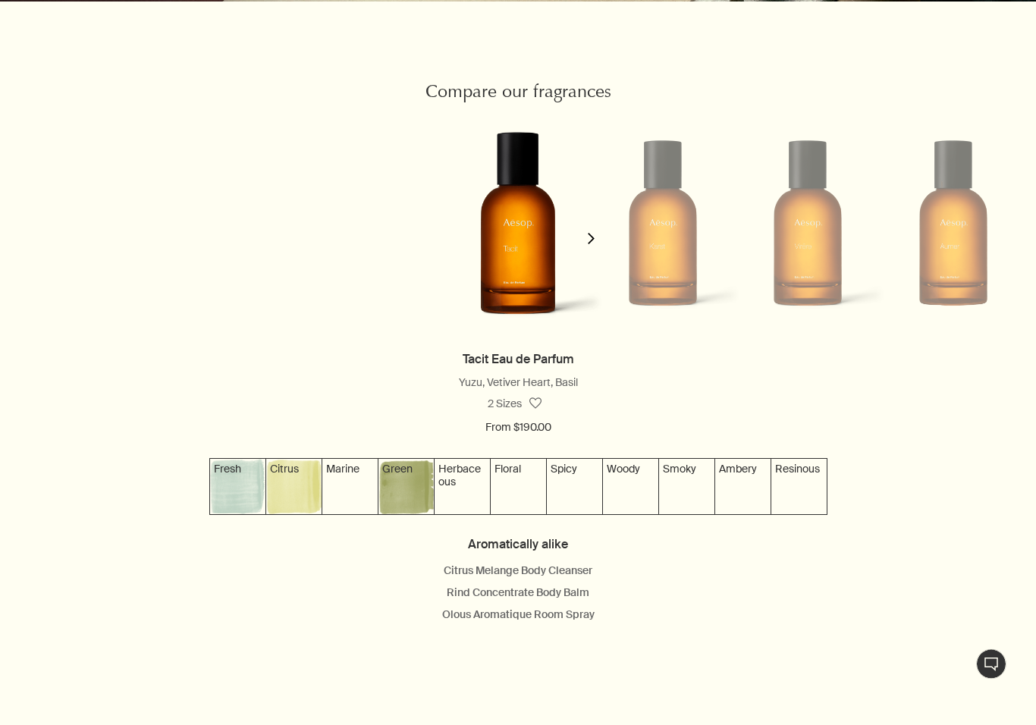
scroll to position [1311, 0]
click at [630, 484] on img at bounding box center [630, 486] width 55 height 55
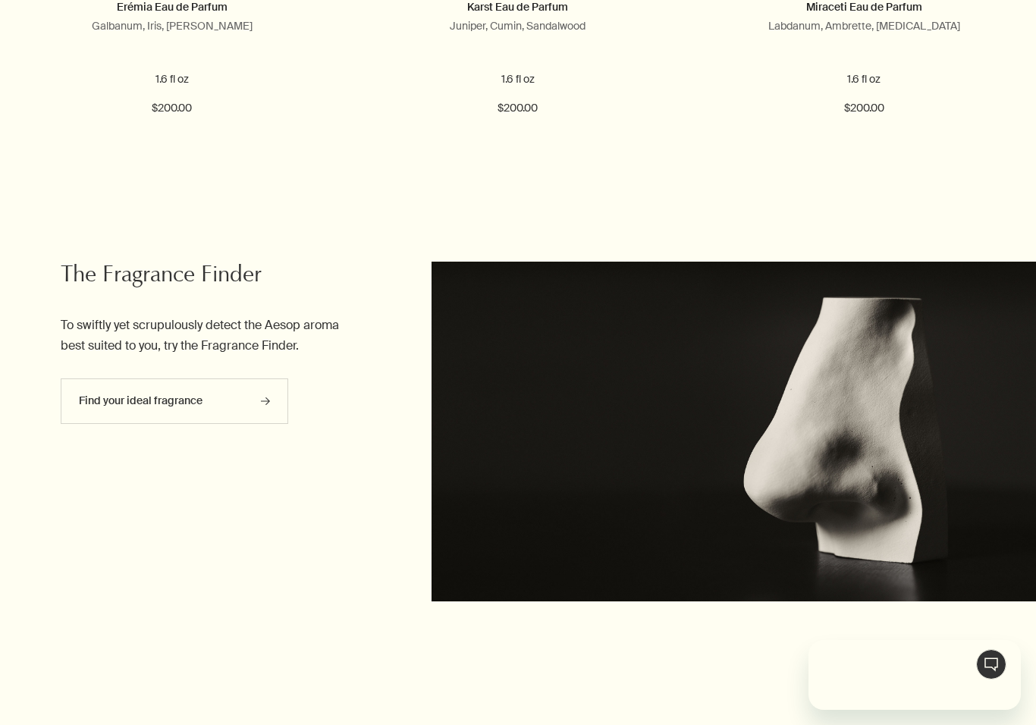
scroll to position [0, 0]
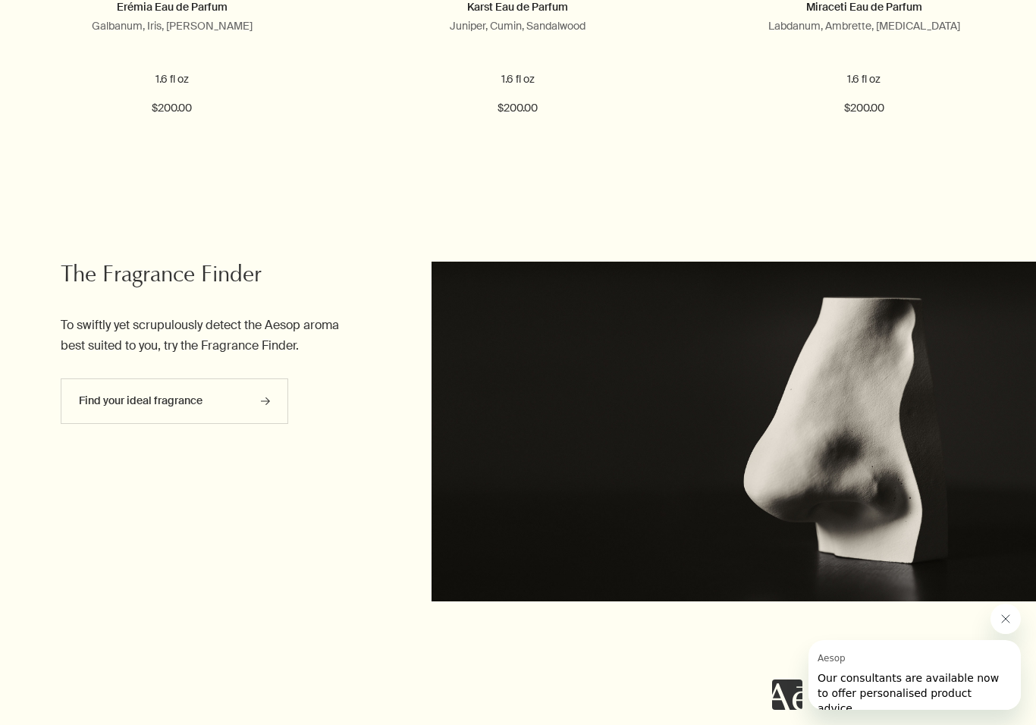
click at [268, 397] on icon "rightArrow" at bounding box center [265, 401] width 9 height 9
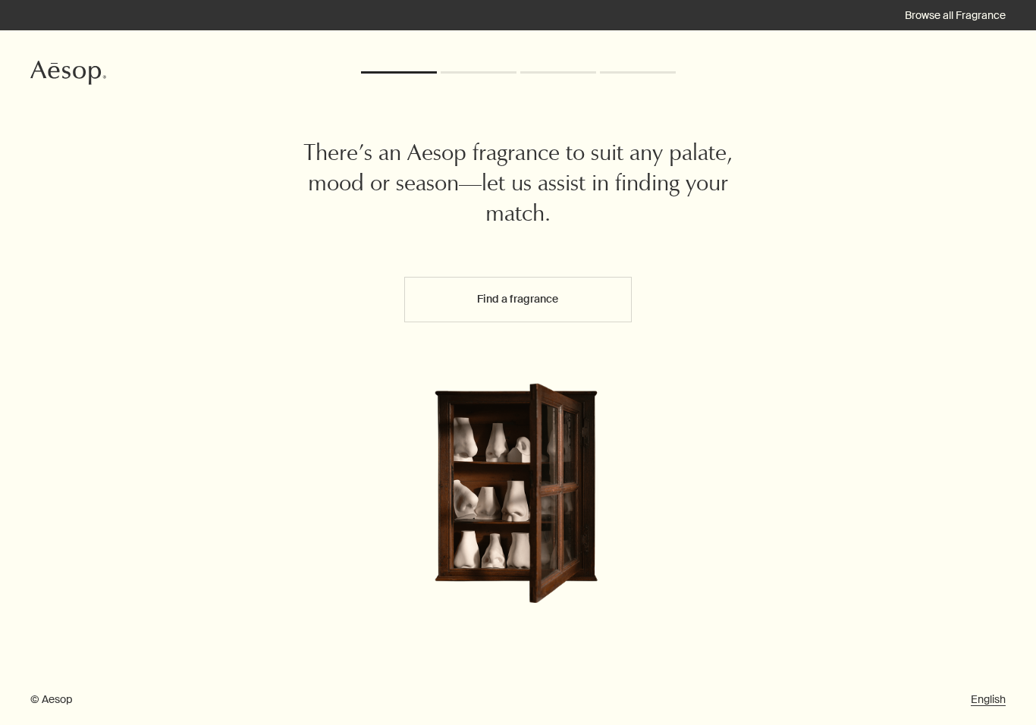
click at [530, 303] on button "Find a fragrance" at bounding box center [518, 300] width 228 height 46
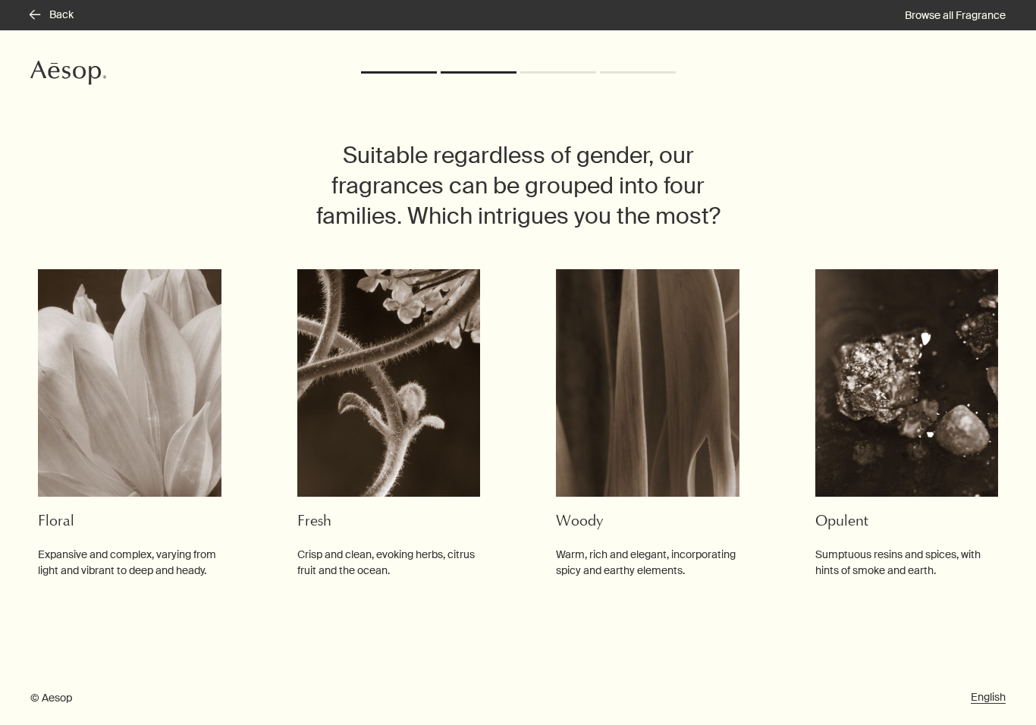
click at [673, 429] on img at bounding box center [648, 383] width 184 height 228
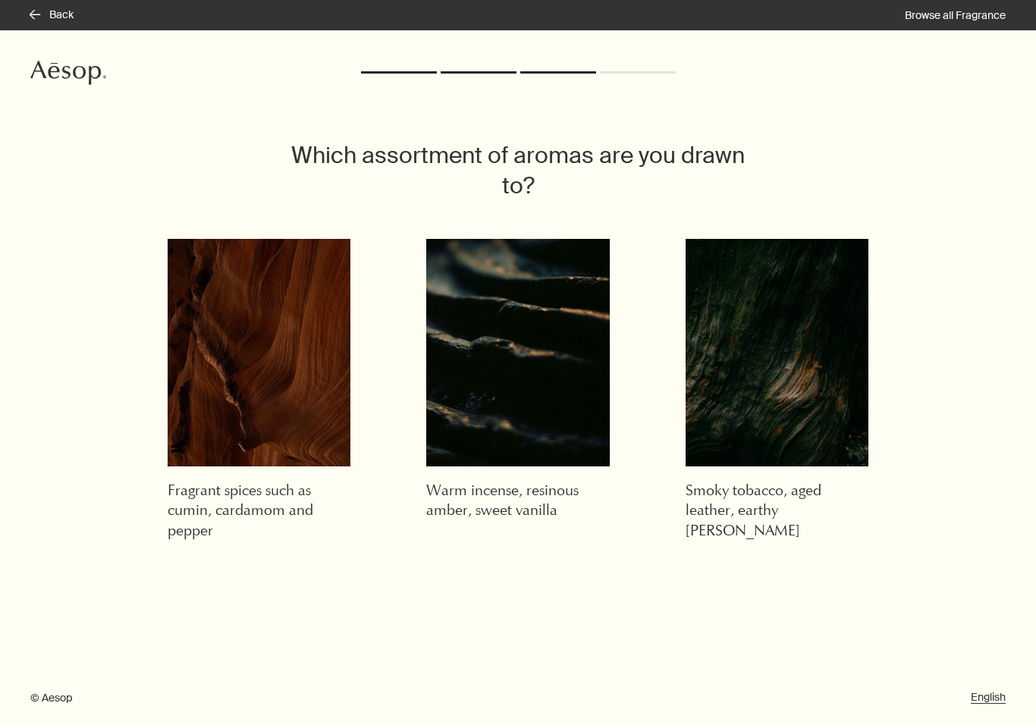
click at [781, 355] on img at bounding box center [778, 353] width 184 height 228
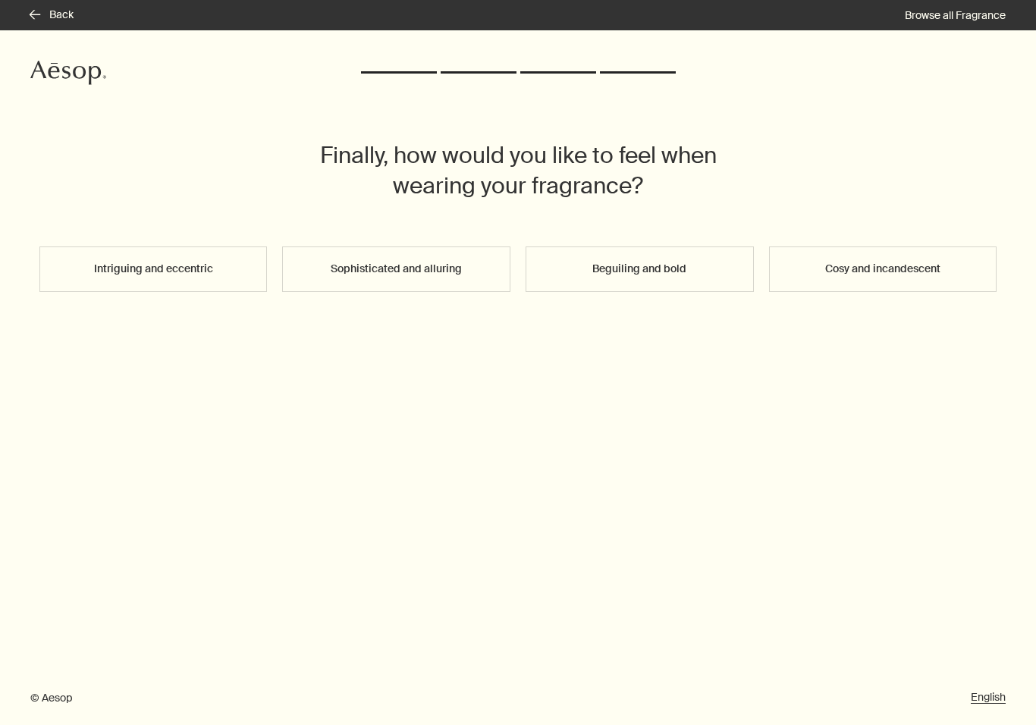
click at [409, 260] on button "Sophisticated and alluring" at bounding box center [396, 270] width 228 height 46
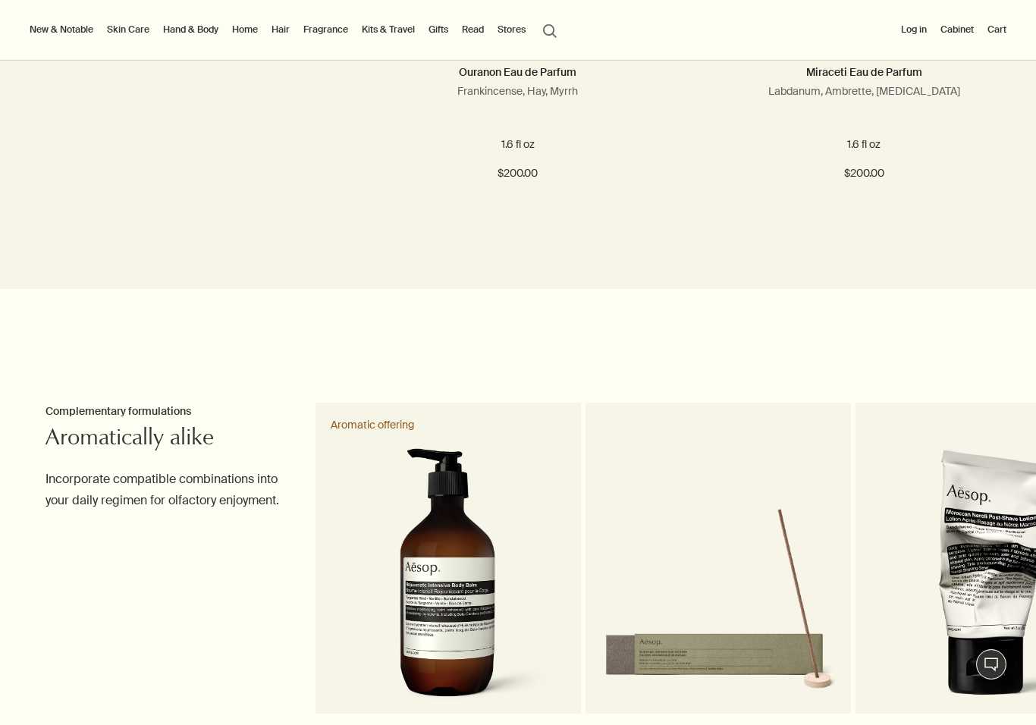
scroll to position [1329, 0]
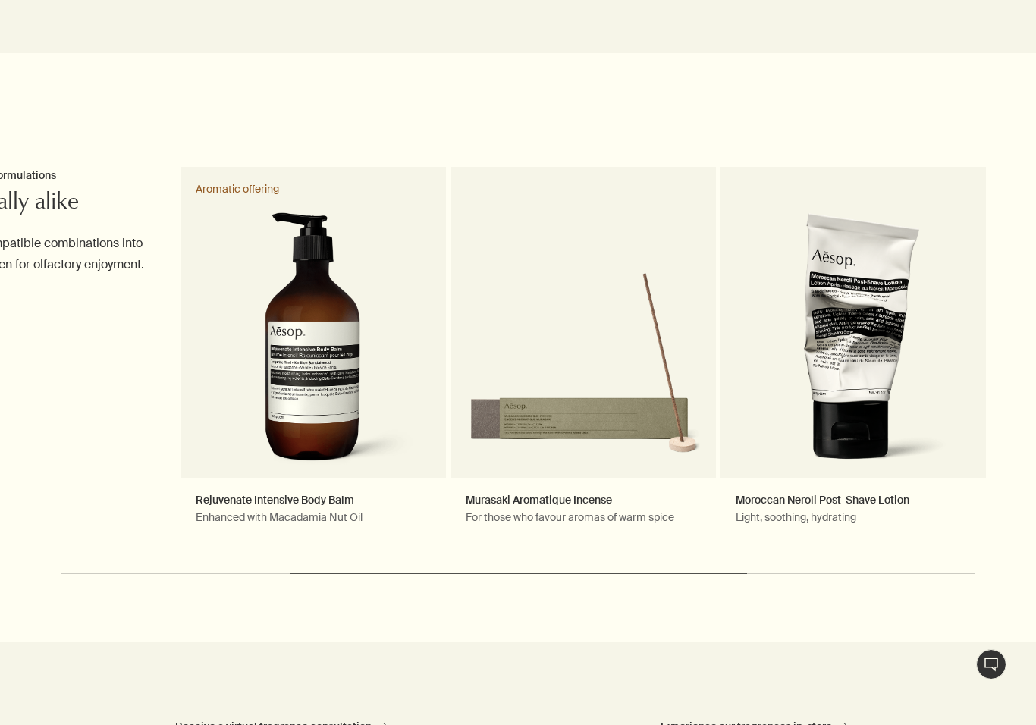
scroll to position [1575, 0]
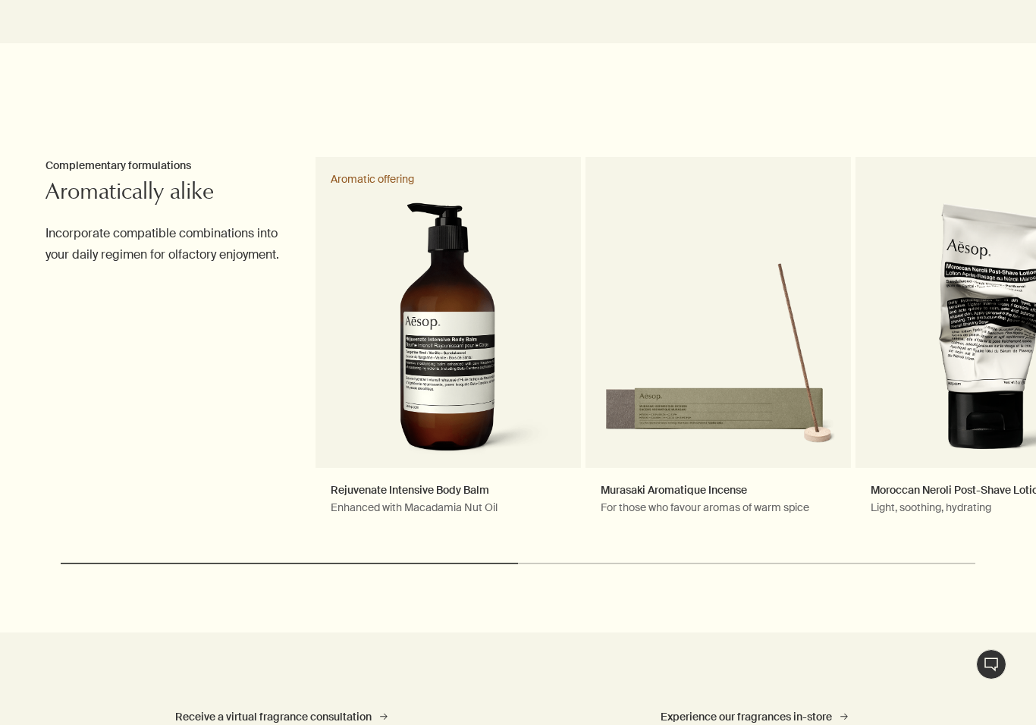
click at [1015, 378] on link "Moroccan Neroli Post-Shave Lotion Light, soothing, hydrating" at bounding box center [989, 350] width 266 height 387
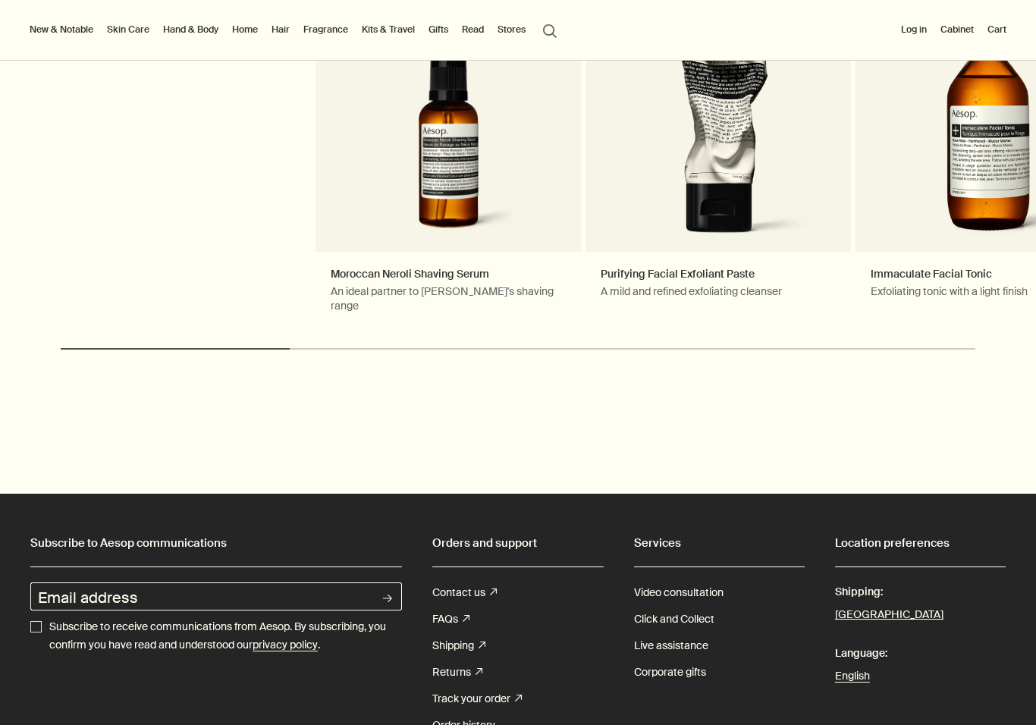
scroll to position [1956, 0]
